Goal: Transaction & Acquisition: Purchase product/service

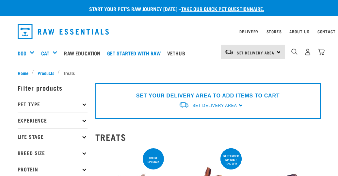
click at [66, 100] on p "Pet Type" at bounding box center [53, 104] width 70 height 16
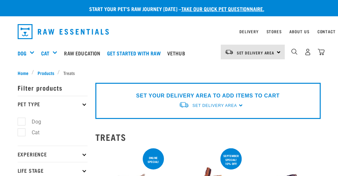
click at [26, 121] on label "Dog" at bounding box center [32, 122] width 23 height 8
click at [22, 121] on input "Dog" at bounding box center [20, 121] width 4 height 4
checkbox input "true"
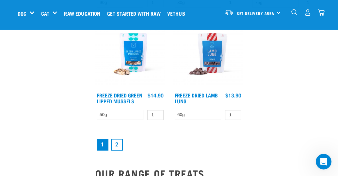
scroll to position [1241, 0]
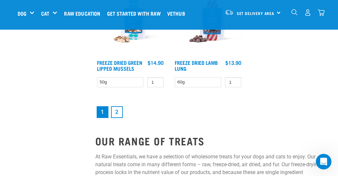
click at [120, 109] on link "2" at bounding box center [117, 112] width 12 height 12
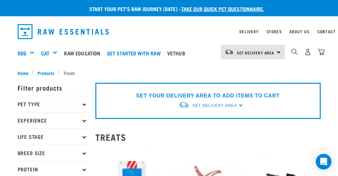
click at [83, 104] on icon at bounding box center [84, 105] width 4 height 4
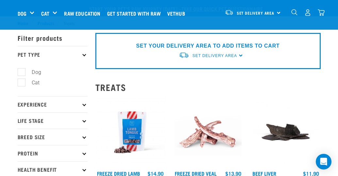
scroll to position [33, 0]
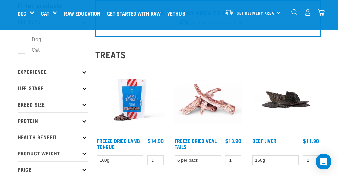
click at [86, 85] on p "Life Stage" at bounding box center [53, 88] width 70 height 16
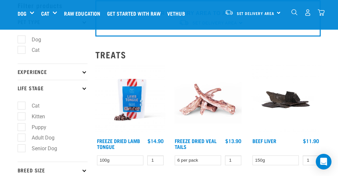
click at [41, 125] on label "Puppy" at bounding box center [35, 127] width 28 height 8
click at [22, 125] on input "Puppy" at bounding box center [20, 126] width 4 height 4
checkbox input "true"
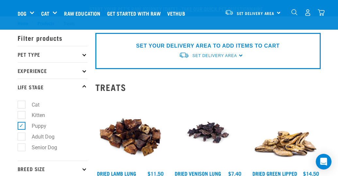
scroll to position [33, 0]
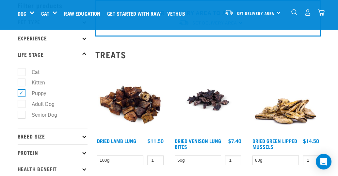
click at [86, 133] on p "Breed Size" at bounding box center [53, 136] width 70 height 16
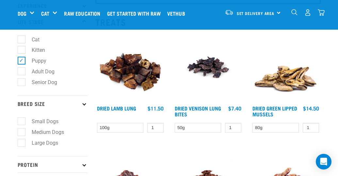
click at [47, 133] on label "Medium Dogs" at bounding box center [43, 132] width 45 height 8
click at [22, 133] on input "Medium Dogs" at bounding box center [20, 131] width 4 height 4
checkbox input "true"
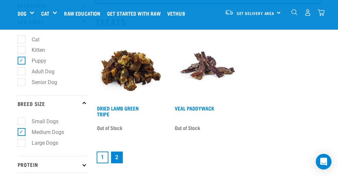
scroll to position [33, 0]
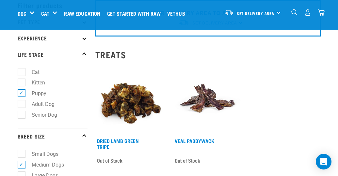
click at [127, 107] on img at bounding box center [130, 100] width 70 height 70
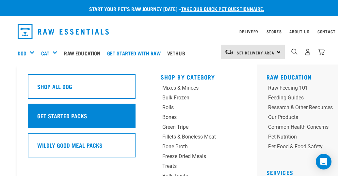
click at [71, 119] on h5 "Get Started Packs" at bounding box center [62, 116] width 50 height 8
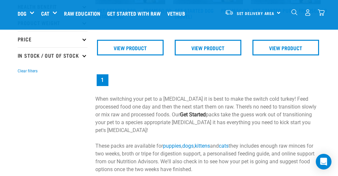
scroll to position [65, 0]
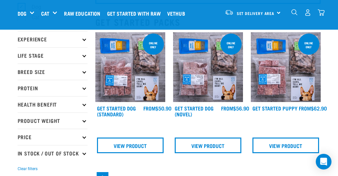
click at [275, 76] on img at bounding box center [286, 67] width 70 height 70
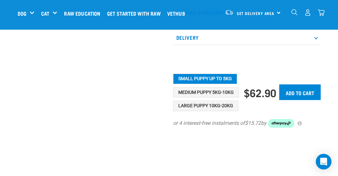
scroll to position [131, 0]
